Goal: Transaction & Acquisition: Purchase product/service

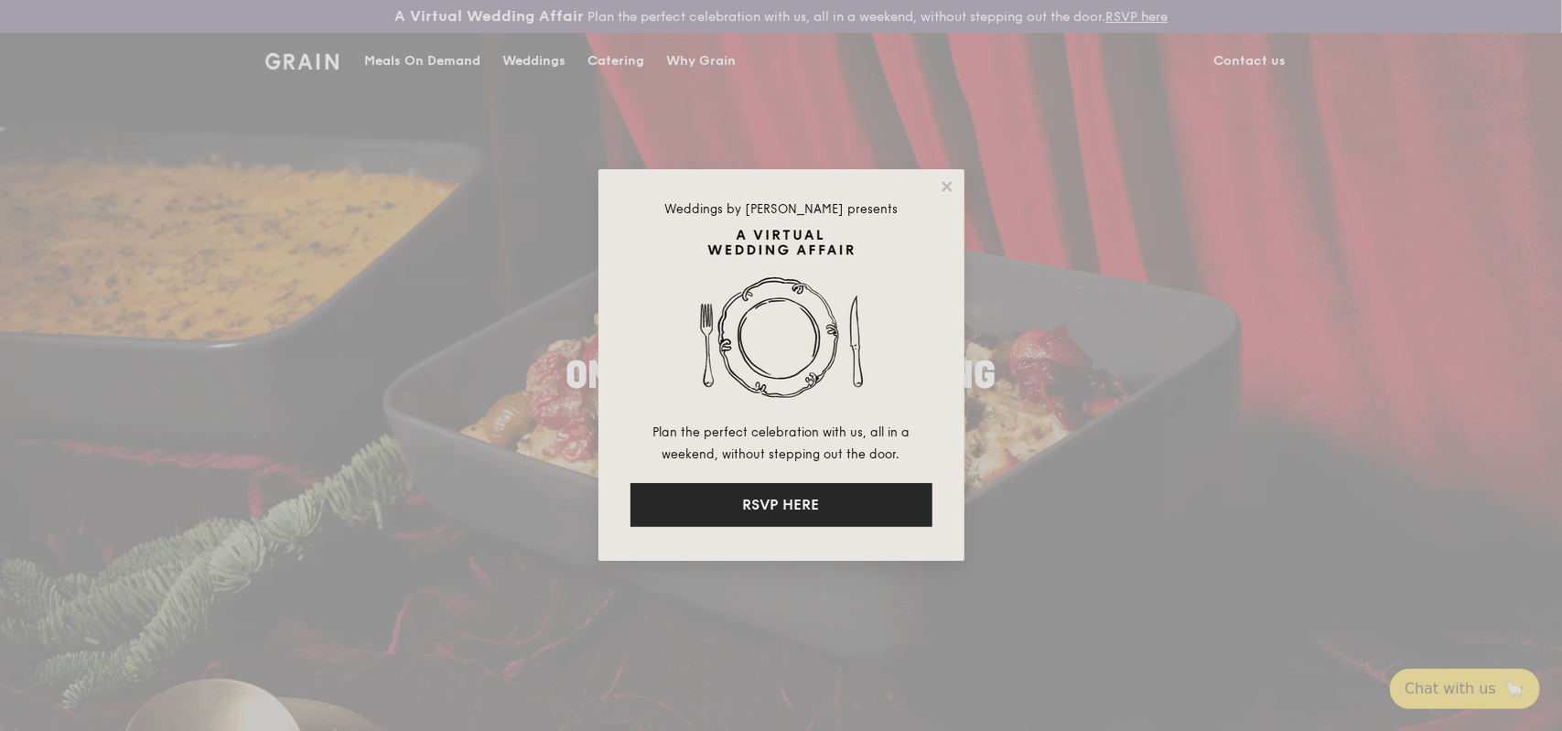
click at [802, 507] on button "RSVP HERE" at bounding box center [782, 505] width 302 height 44
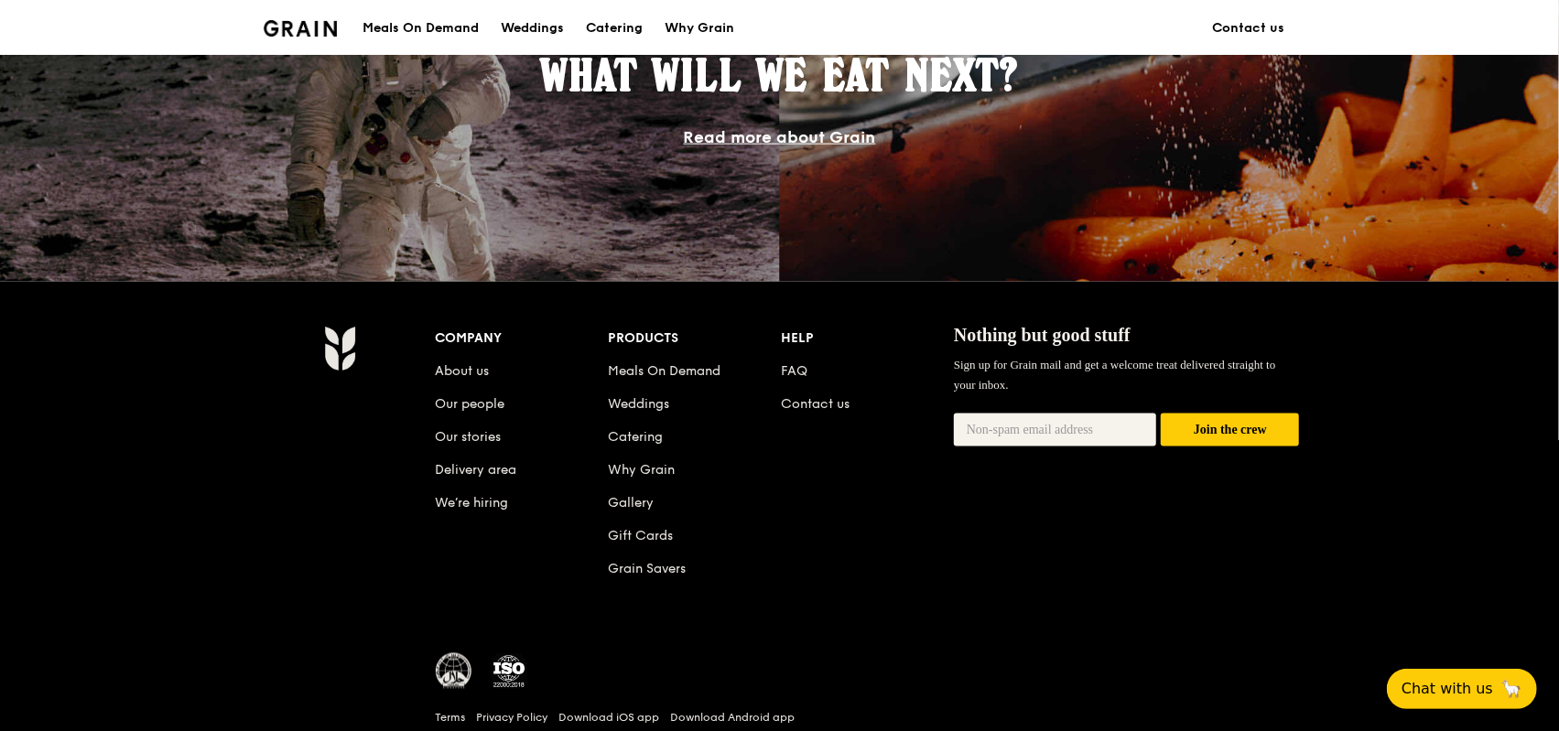
scroll to position [1745, 0]
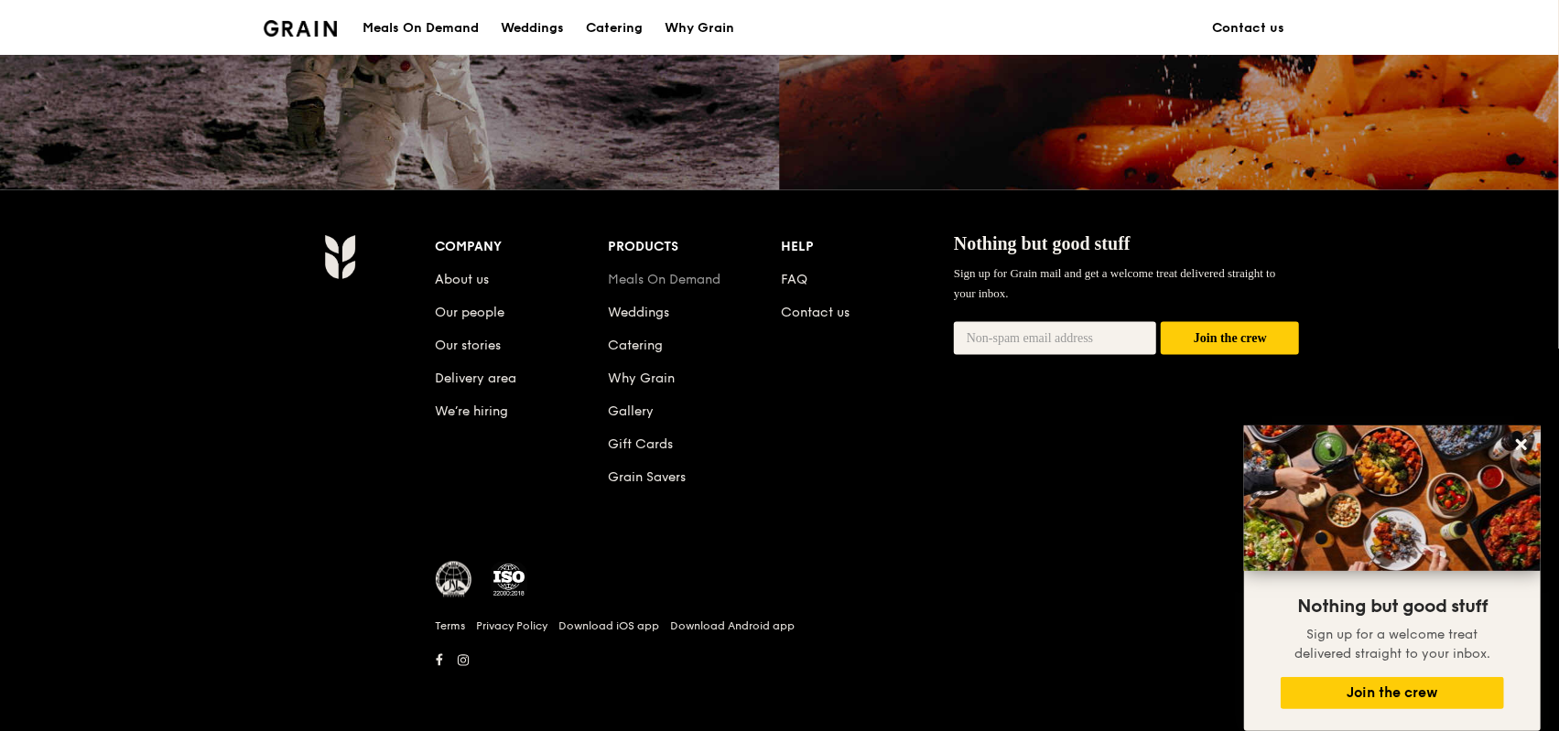
click at [695, 283] on link "Meals On Demand" at bounding box center [664, 280] width 113 height 16
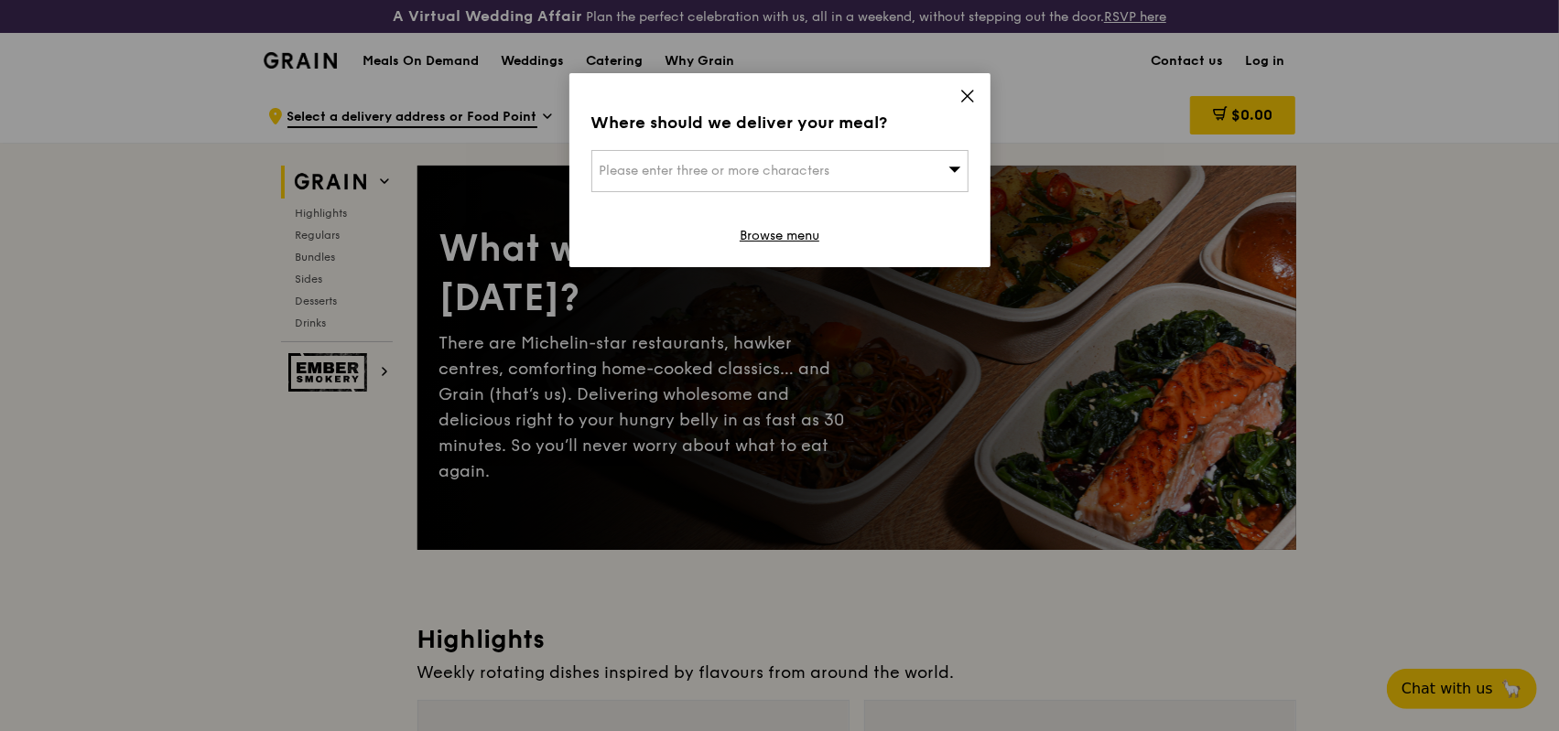
click at [964, 100] on icon at bounding box center [967, 96] width 16 height 16
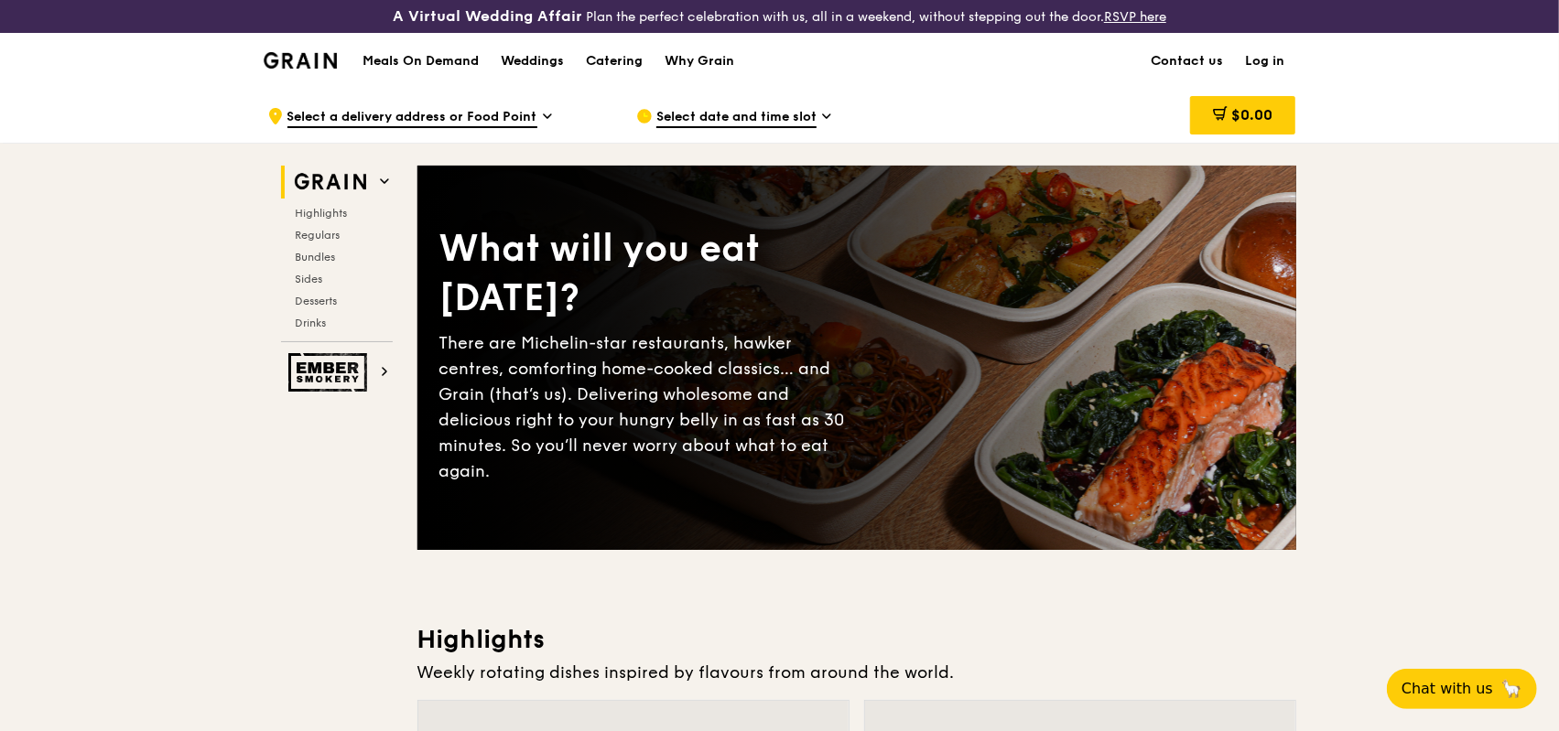
click at [1273, 59] on link "Log in" at bounding box center [1265, 61] width 61 height 55
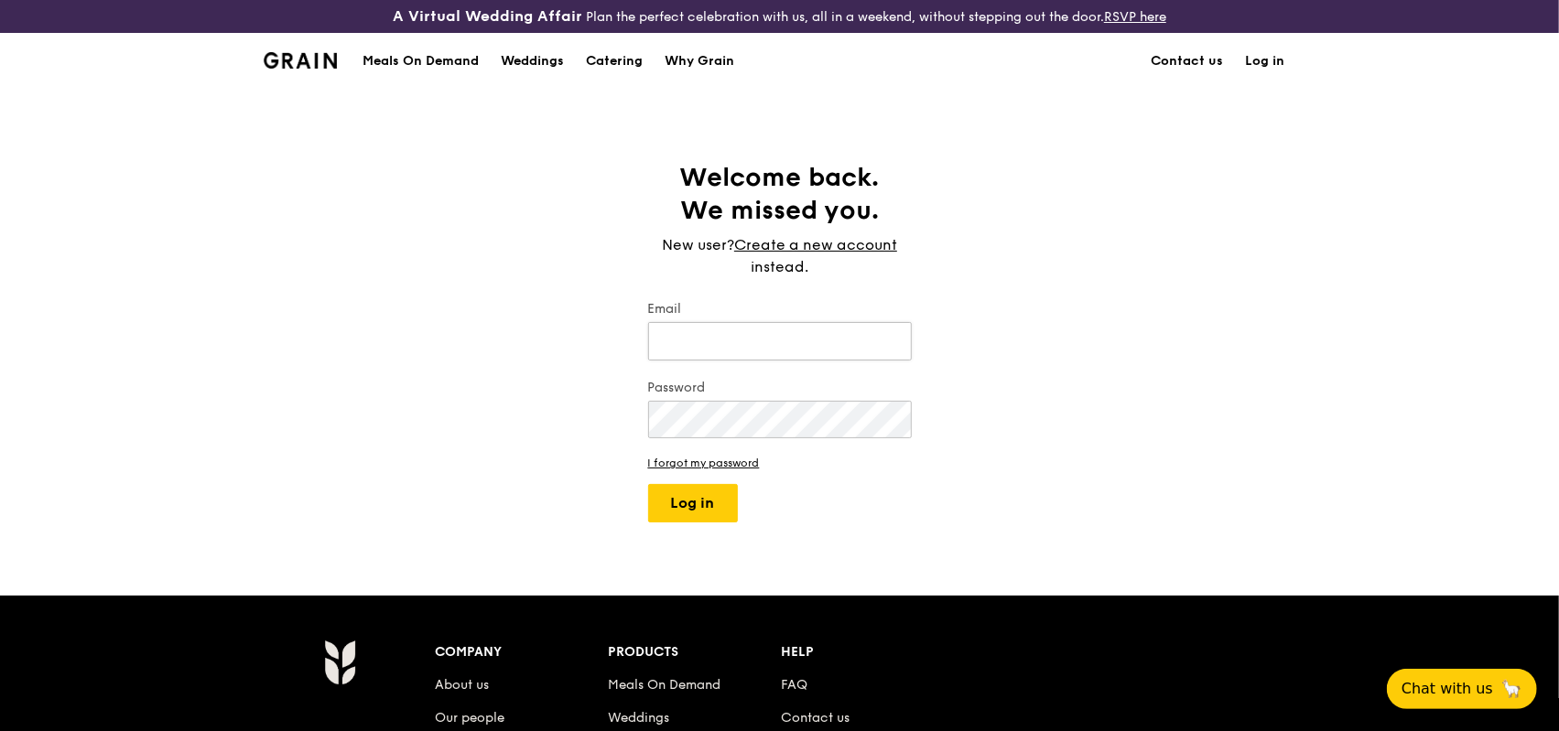
click at [763, 343] on input "Email" at bounding box center [780, 341] width 264 height 38
click at [798, 345] on input "Email" at bounding box center [780, 341] width 264 height 38
type input "hukuando2323@hotmail.com"
click at [648, 484] on button "Log in" at bounding box center [693, 503] width 90 height 38
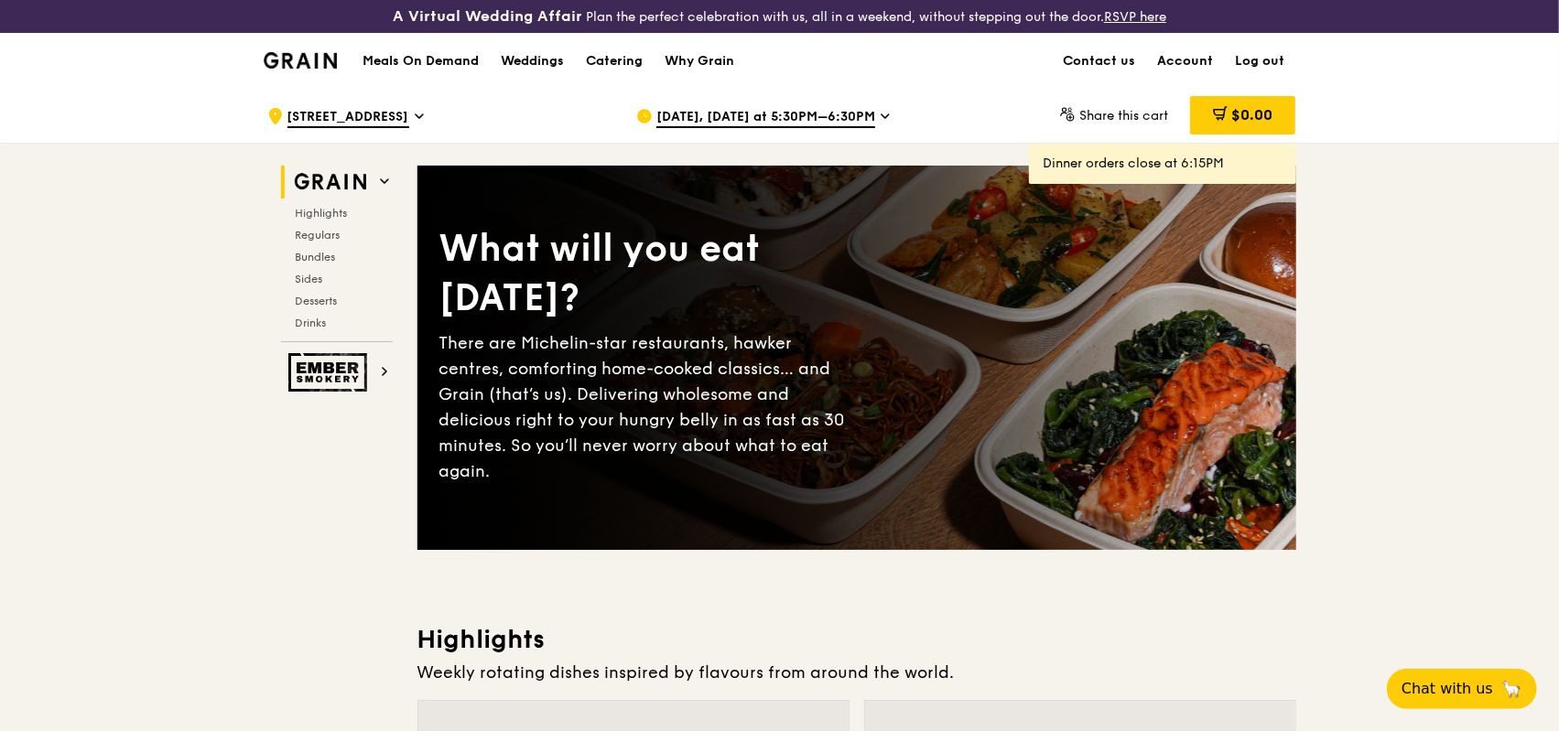
click at [1152, 164] on div "Dinner orders close at 6:15PM" at bounding box center [1162, 164] width 238 height 18
click at [775, 114] on span "Sep 22, Today at 5:30PM–6:30PM" at bounding box center [765, 118] width 219 height 20
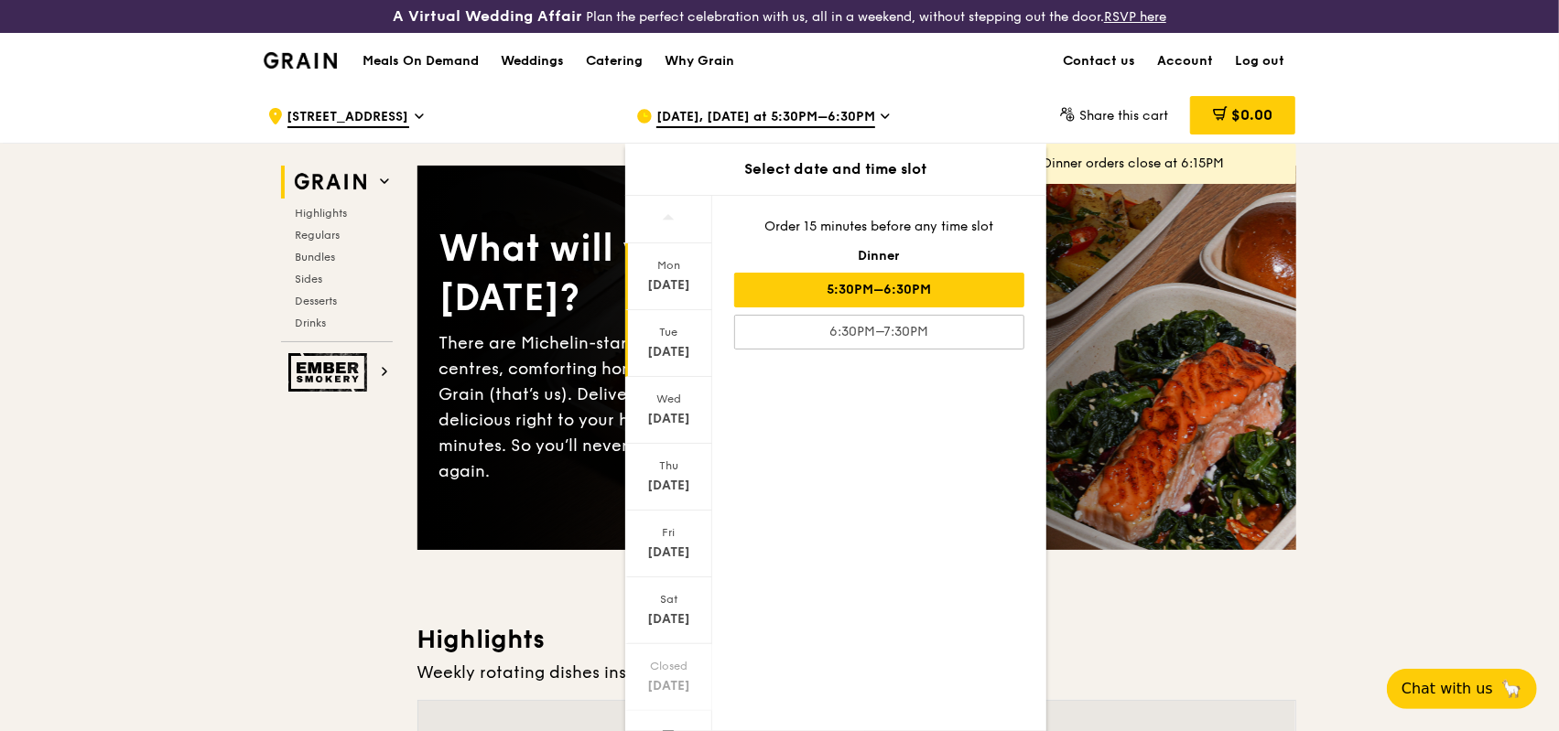
click at [681, 348] on div "Sep 23" at bounding box center [668, 352] width 81 height 18
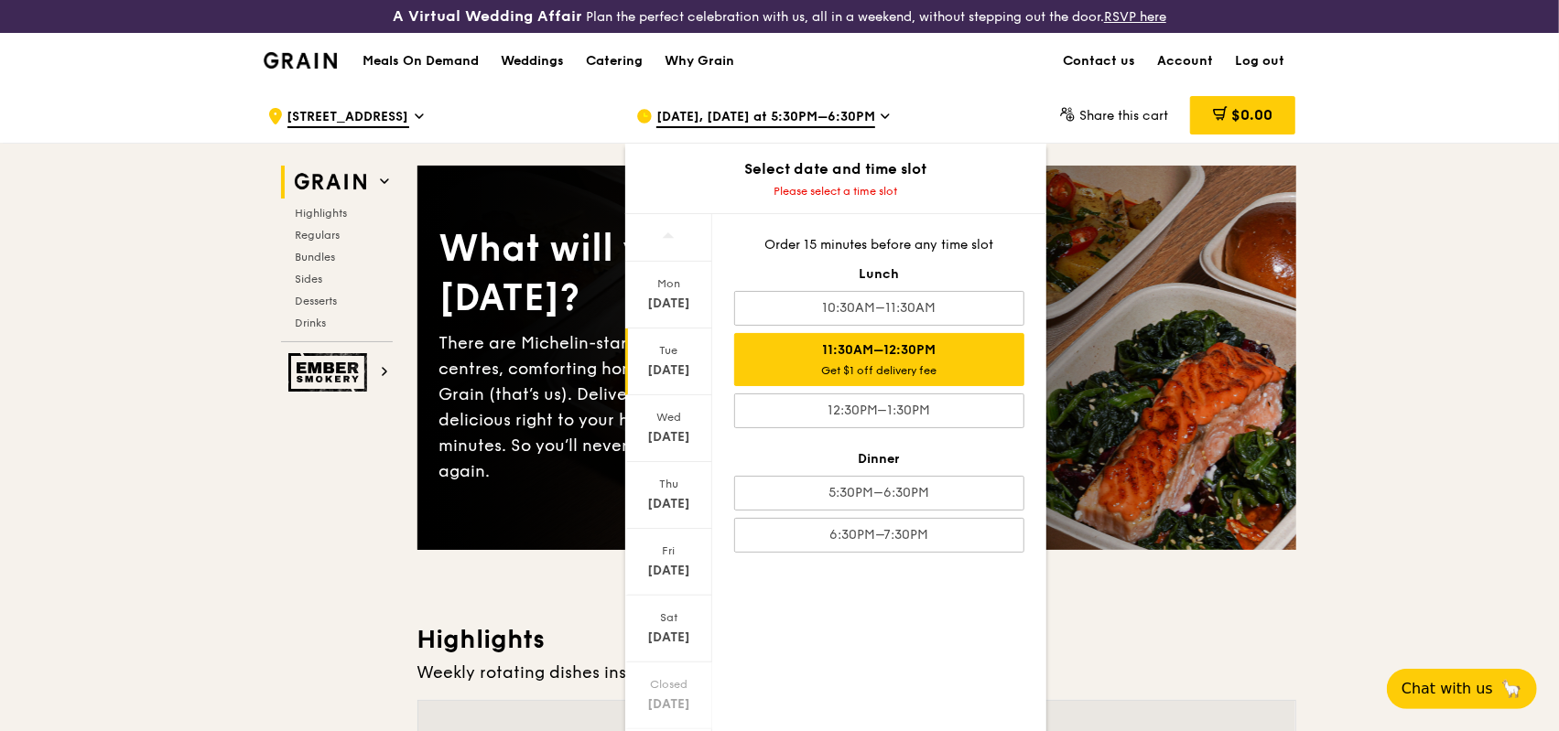
click at [963, 373] on div "Get $1 off delivery fee" at bounding box center [879, 370] width 274 height 15
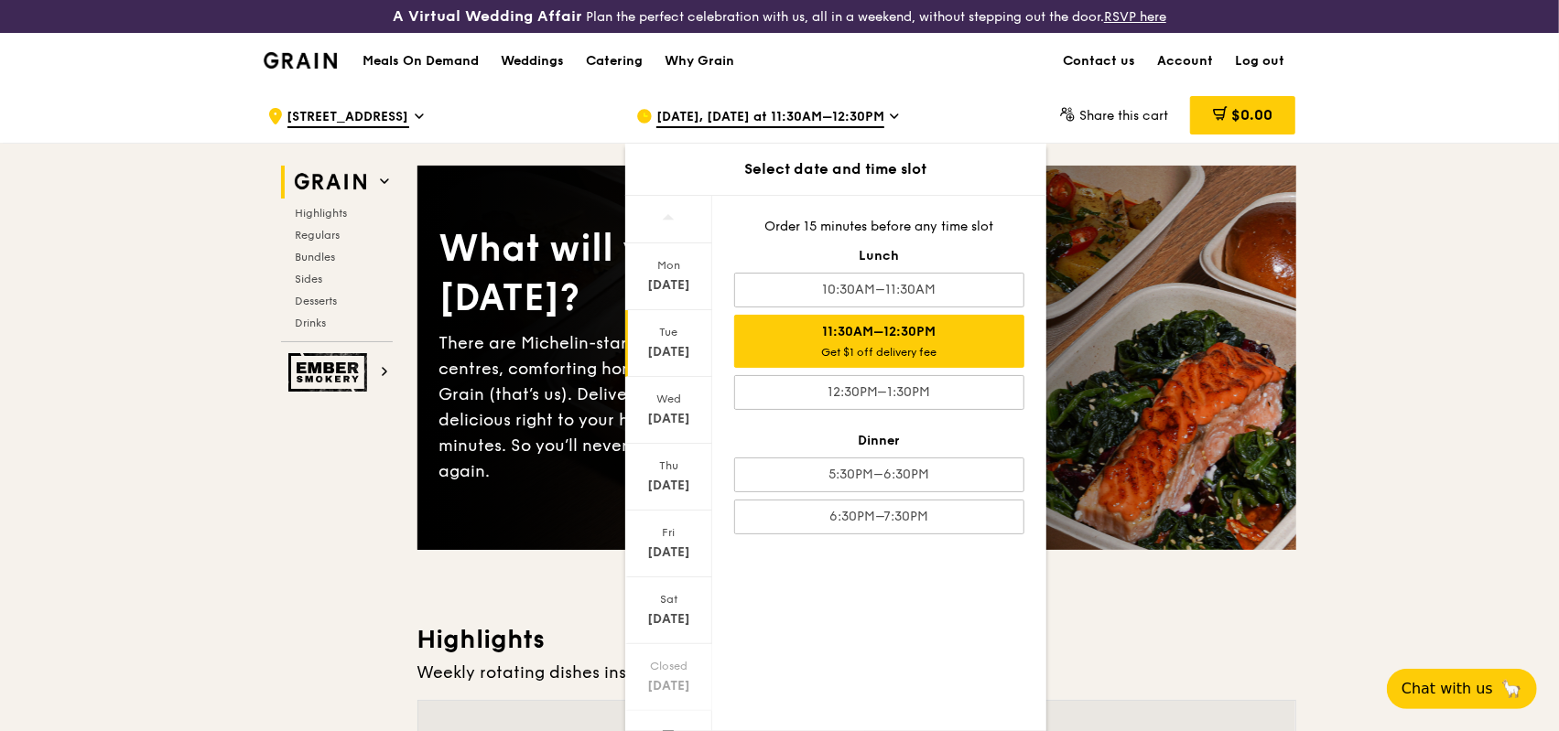
click at [1038, 329] on div "Order 15 minutes before any time slot Lunch 10:30AM–11:30AM 11:30AM–12:30PM Get…" at bounding box center [879, 376] width 334 height 361
click at [1181, 60] on link "Account" at bounding box center [1186, 61] width 78 height 55
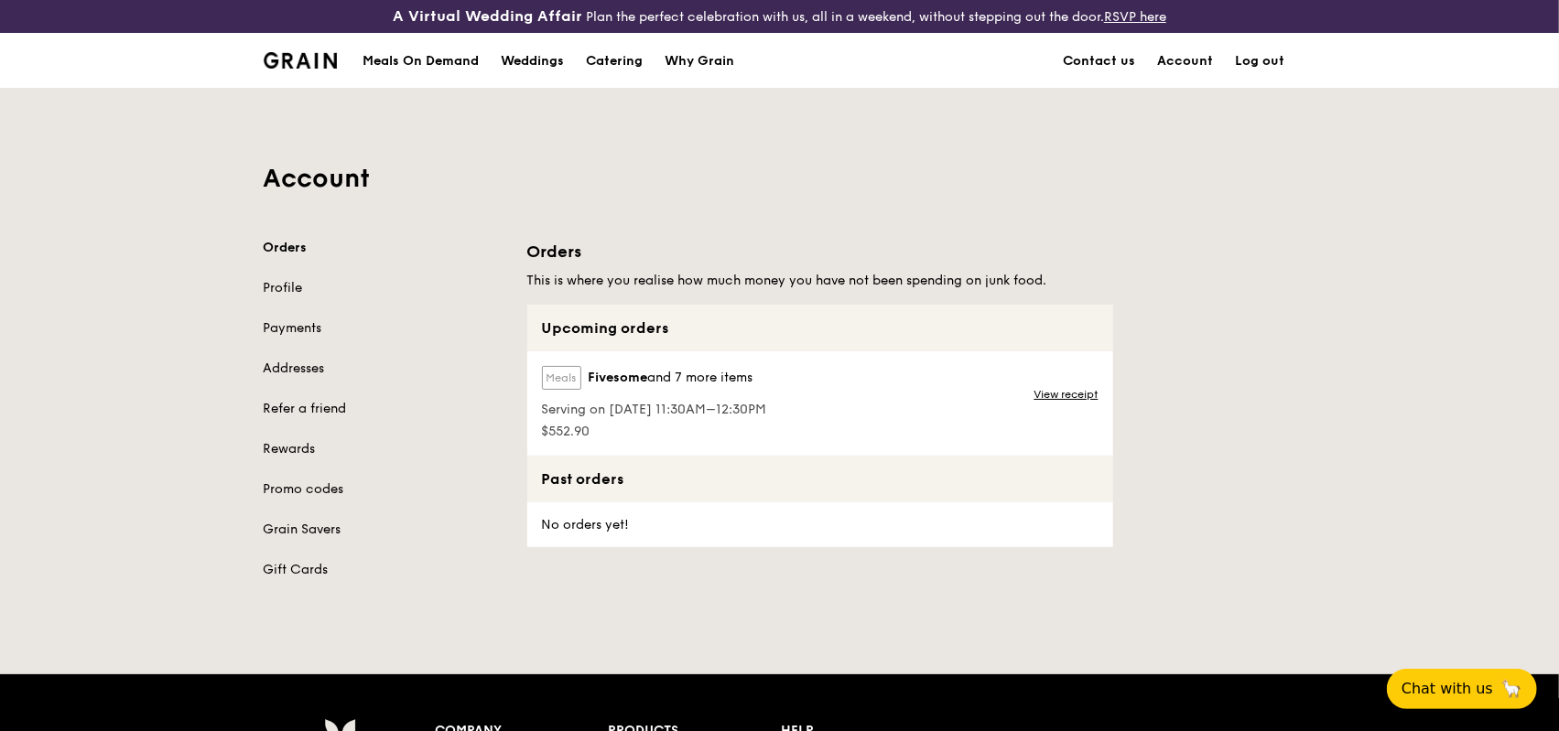
click at [615, 380] on span "Fivesome" at bounding box center [618, 378] width 59 height 18
click at [420, 51] on div "Meals On Demand" at bounding box center [420, 61] width 116 height 55
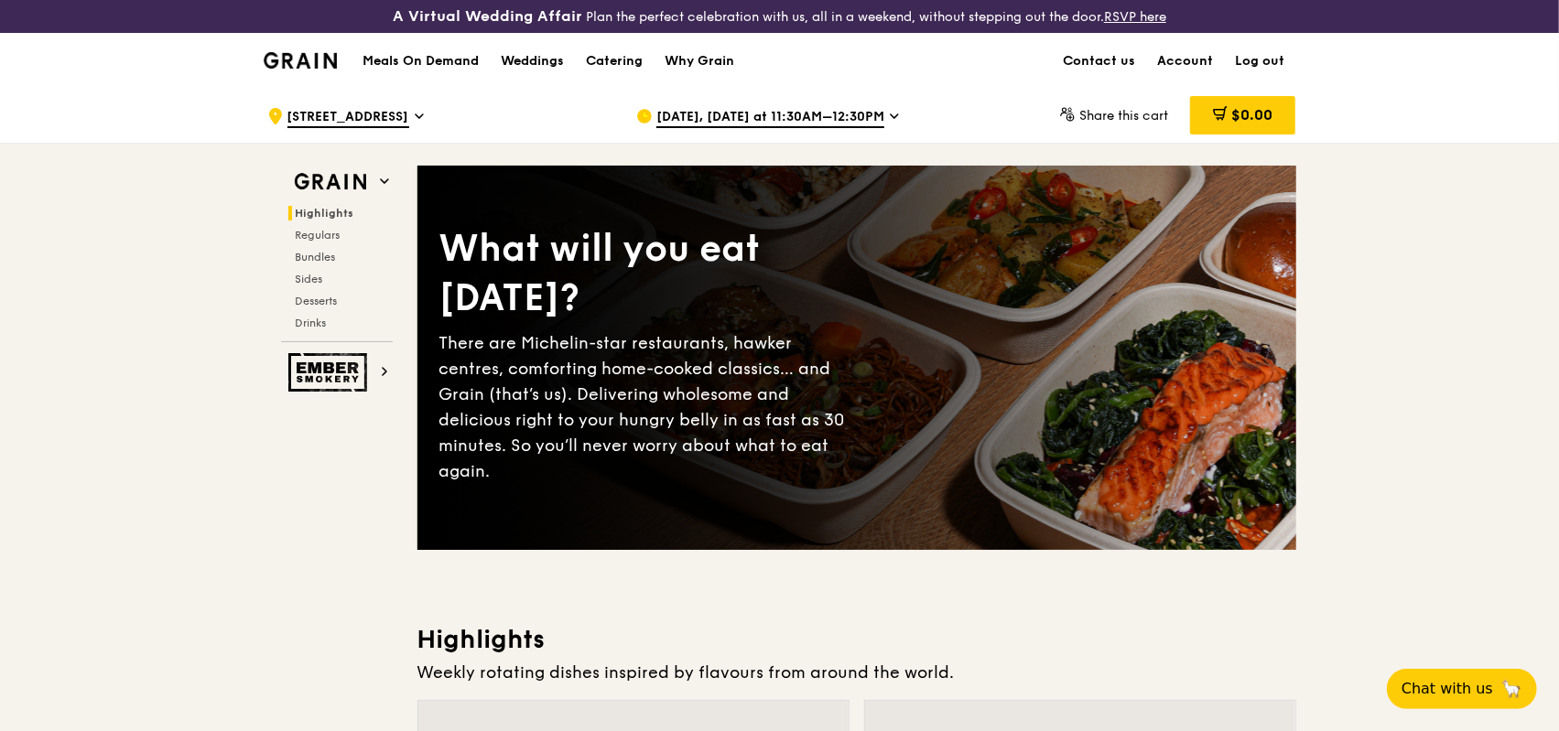
click at [1244, 65] on link "Log out" at bounding box center [1260, 61] width 71 height 55
